Goal: Task Accomplishment & Management: Manage account settings

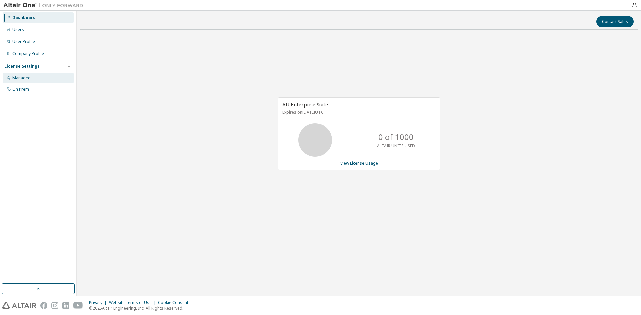
click at [35, 81] on div "Managed" at bounding box center [38, 78] width 71 height 11
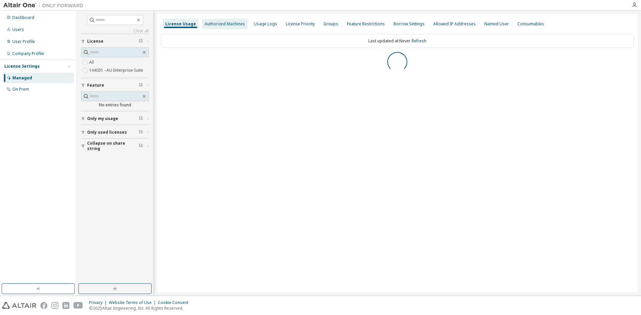
click at [219, 23] on div "Authorized Machines" at bounding box center [225, 23] width 40 height 5
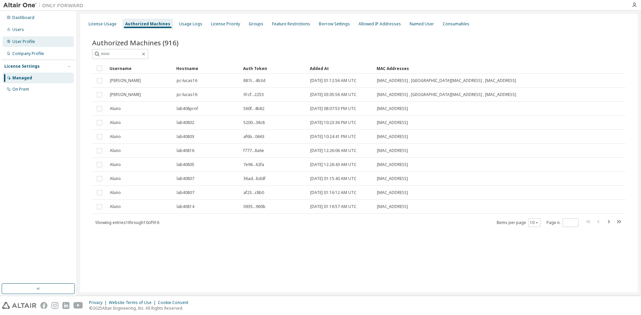
click at [38, 42] on div "User Profile" at bounding box center [38, 41] width 71 height 11
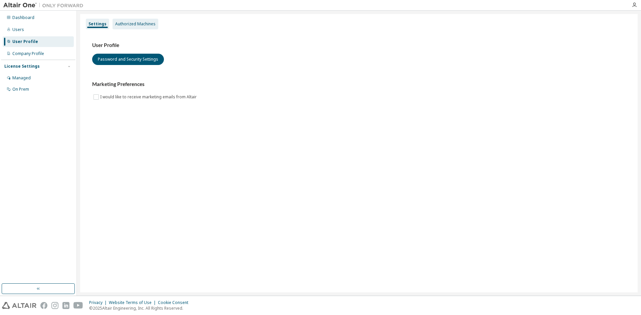
click at [141, 24] on div "Authorized Machines" at bounding box center [135, 23] width 40 height 5
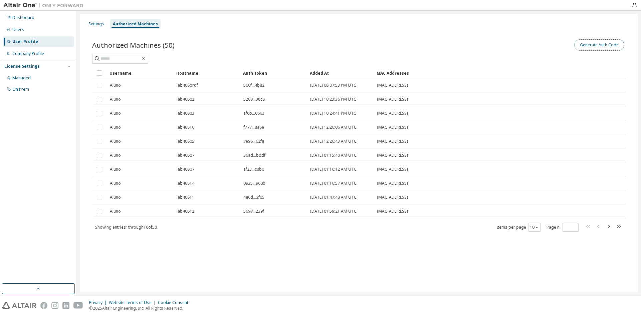
click at [609, 42] on button "Generate Auth Code" at bounding box center [599, 44] width 50 height 11
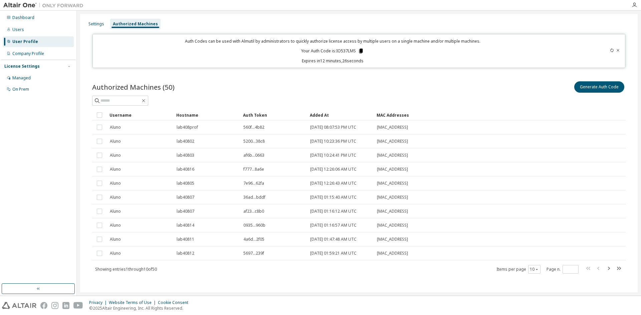
click at [361, 51] on icon at bounding box center [361, 51] width 6 height 6
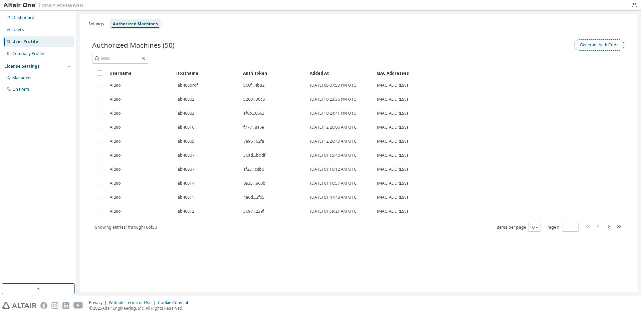
click at [605, 45] on button "Generate Auth Code" at bounding box center [599, 44] width 50 height 11
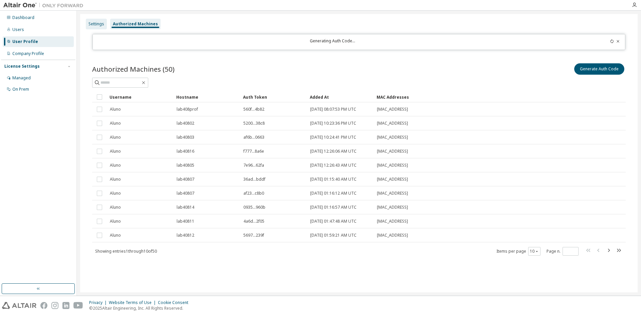
click at [91, 19] on div "Settings" at bounding box center [96, 24] width 21 height 11
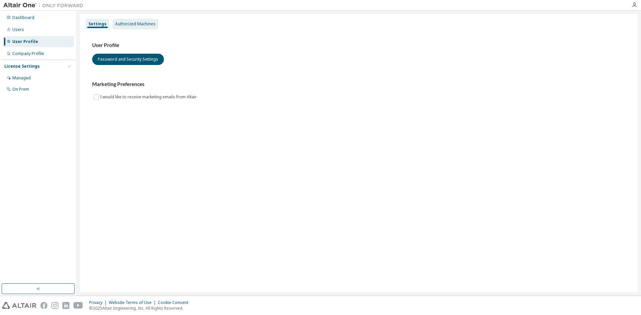
click at [123, 19] on div "Authorized Machines" at bounding box center [135, 24] width 46 height 11
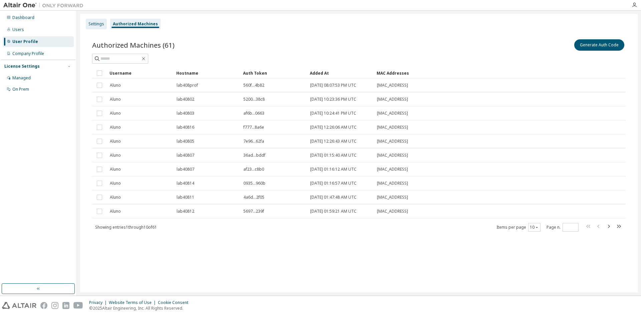
click at [103, 23] on div "Settings" at bounding box center [96, 23] width 16 height 5
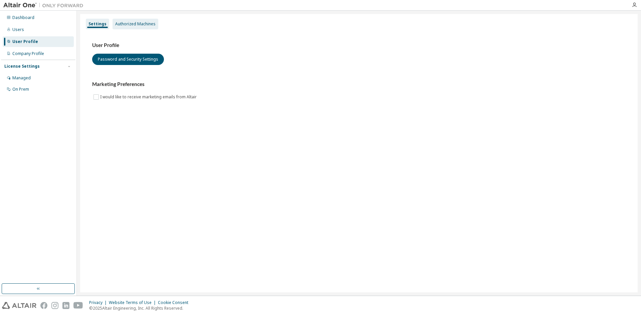
click at [131, 24] on div "Authorized Machines" at bounding box center [135, 23] width 40 height 5
click at [141, 23] on div "Authorized Machines" at bounding box center [135, 23] width 40 height 5
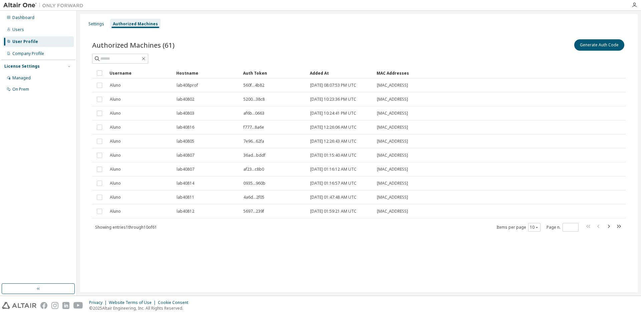
click at [311, 72] on div "Added At" at bounding box center [340, 73] width 61 height 11
click at [587, 45] on button "Generate Auth Code" at bounding box center [599, 44] width 50 height 11
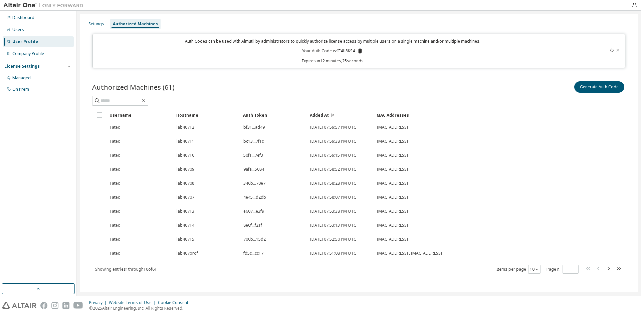
click at [359, 51] on icon at bounding box center [360, 51] width 4 height 5
click at [318, 76] on div "Authorized Machines (61) Generate Auth Code Clear Load Save Save As Field Opera…" at bounding box center [358, 182] width 549 height 220
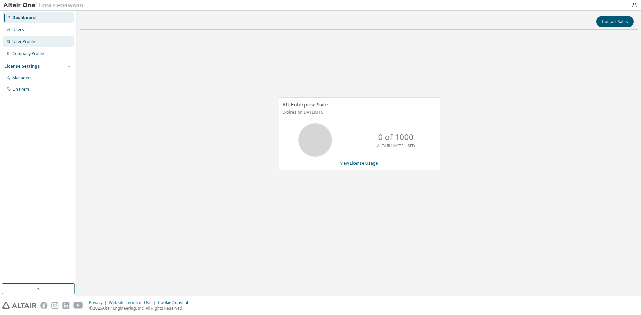
click at [43, 44] on div "User Profile" at bounding box center [38, 41] width 71 height 11
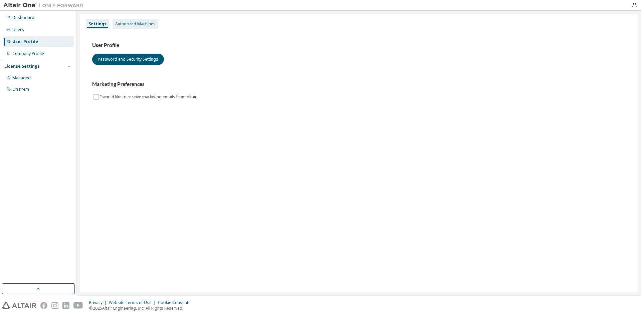
click at [150, 24] on div "Authorized Machines" at bounding box center [135, 23] width 40 height 5
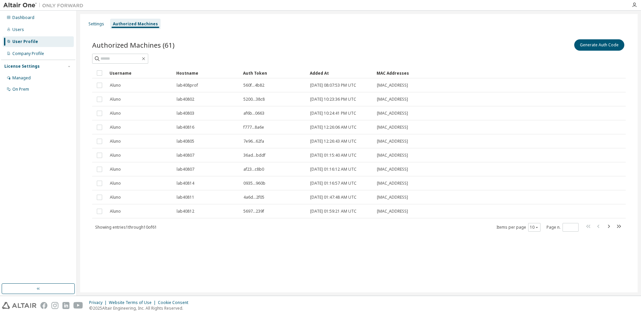
click at [335, 74] on div "Added At" at bounding box center [340, 73] width 61 height 11
click at [345, 72] on div "Added At" at bounding box center [340, 73] width 61 height 11
click at [323, 74] on div "Added At" at bounding box center [340, 73] width 61 height 11
click at [633, 8] on div at bounding box center [633, 5] width 13 height 10
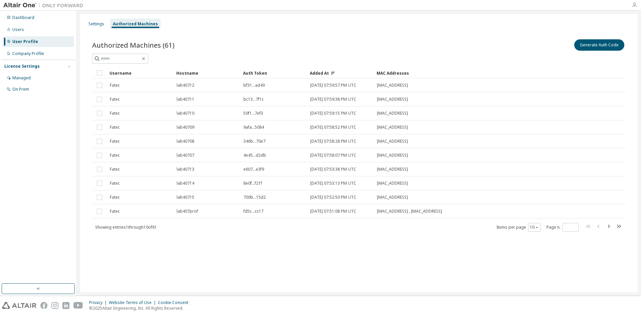
click at [634, 6] on icon "button" at bounding box center [633, 4] width 5 height 5
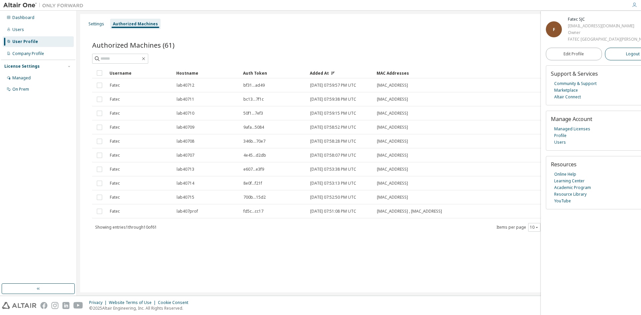
click at [608, 48] on button "Logout" at bounding box center [633, 54] width 56 height 13
